Goal: Transaction & Acquisition: Register for event/course

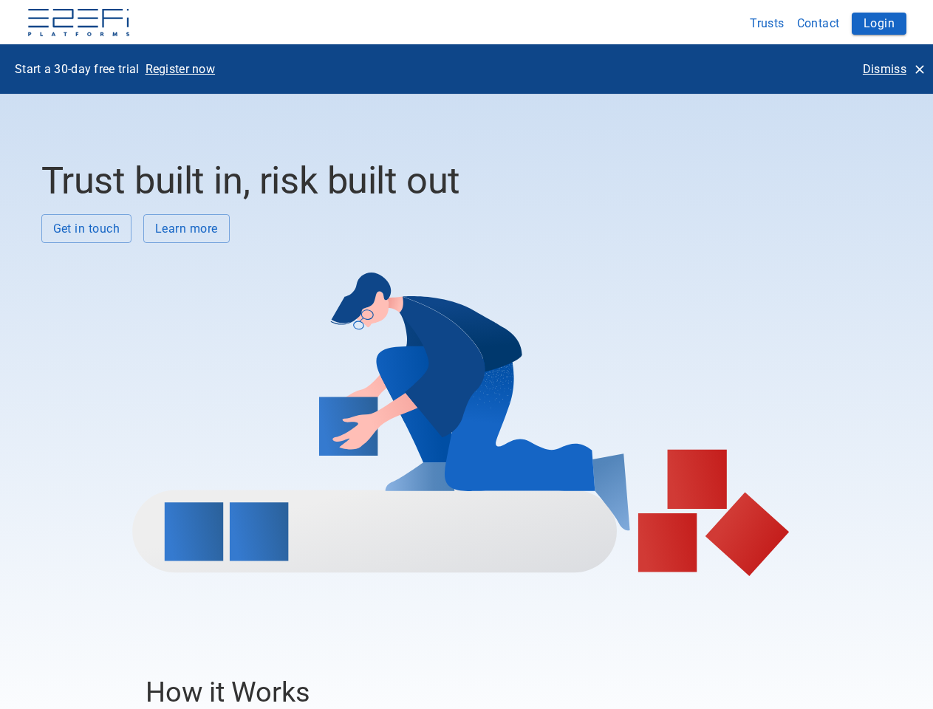
click at [466, 355] on div at bounding box center [461, 409] width 840 height 333
click at [78, 24] on img at bounding box center [79, 24] width 104 height 30
click at [768, 23] on button "Trusts" at bounding box center [767, 23] width 47 height 29
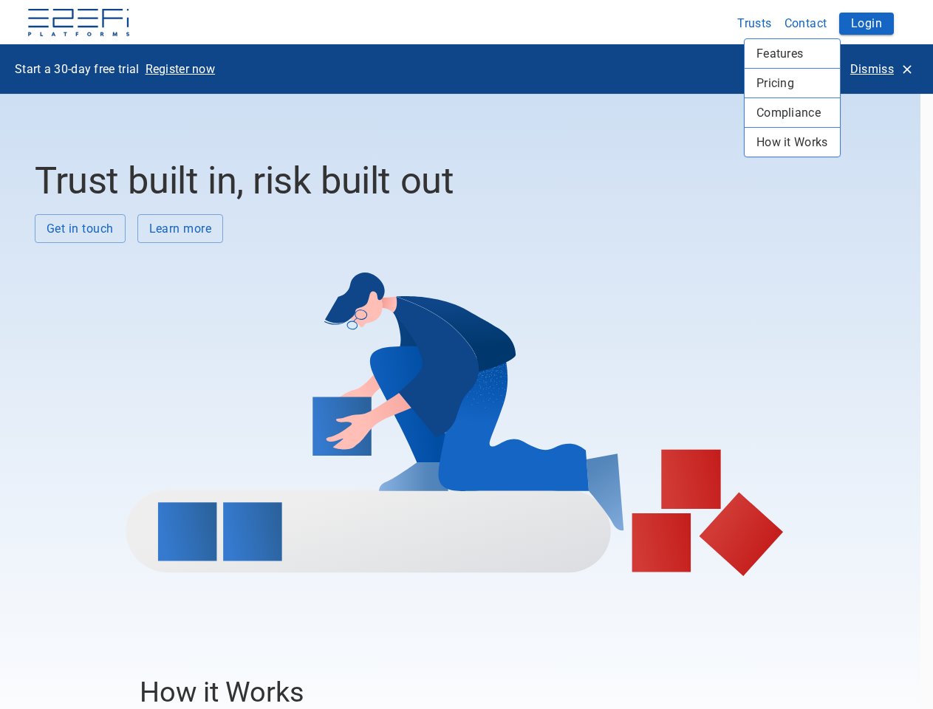
click at [819, 23] on div at bounding box center [466, 354] width 933 height 709
click at [879, 24] on div at bounding box center [466, 354] width 933 height 709
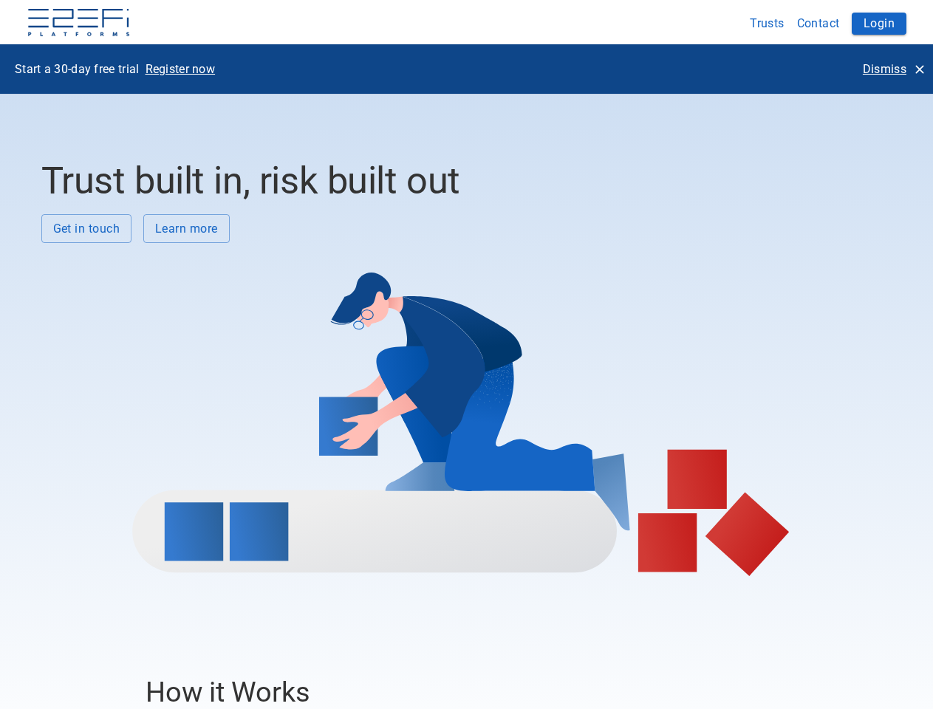
click at [180, 69] on p "Register now" at bounding box center [181, 69] width 70 height 17
click at [893, 69] on p "Dismiss" at bounding box center [885, 69] width 44 height 17
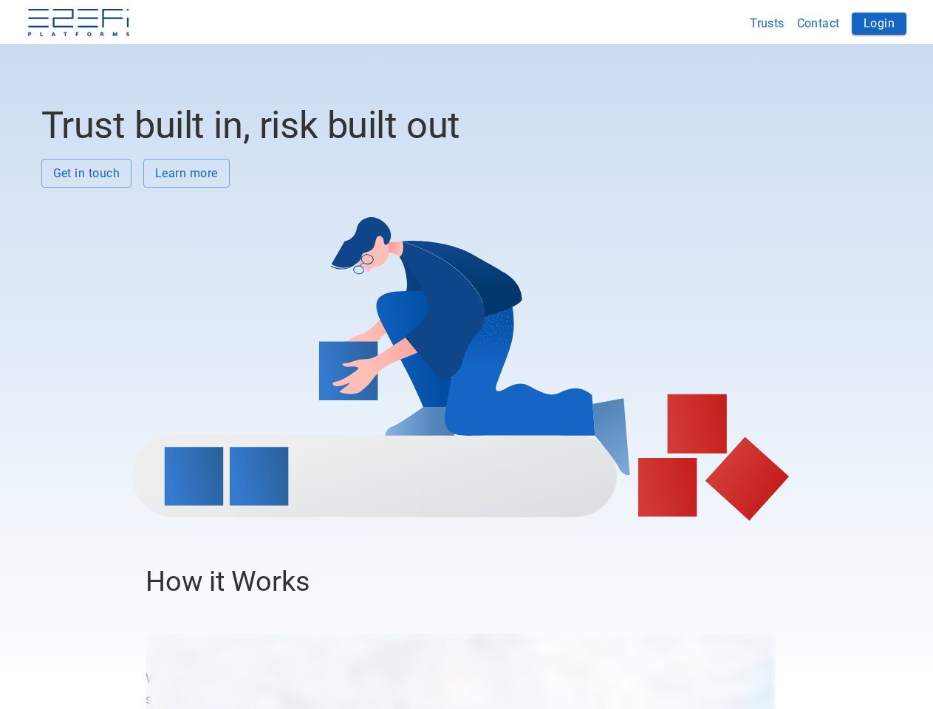
click at [86, 228] on div at bounding box center [461, 354] width 840 height 333
click at [186, 228] on div at bounding box center [461, 354] width 840 height 333
